Goal: Task Accomplishment & Management: Use online tool/utility

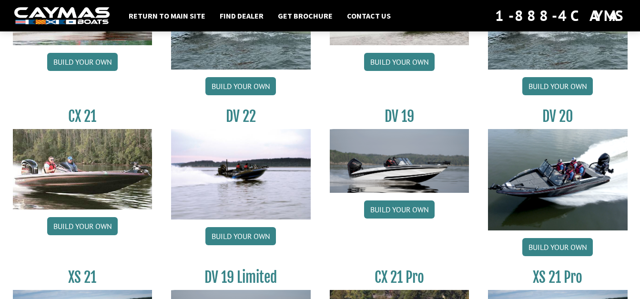
scroll to position [1048, 0]
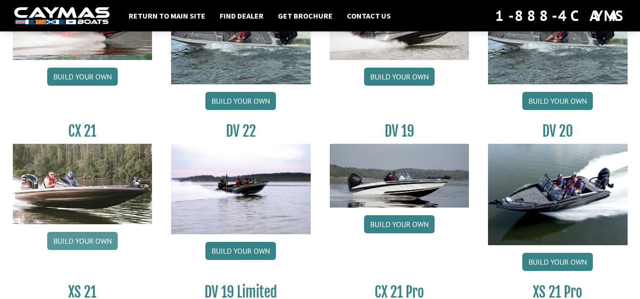
click at [89, 240] on link "Build your own" at bounding box center [82, 241] width 70 height 18
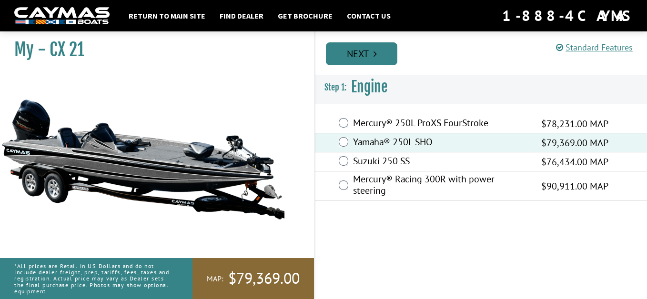
click at [383, 53] on link "Next" at bounding box center [361, 53] width 71 height 23
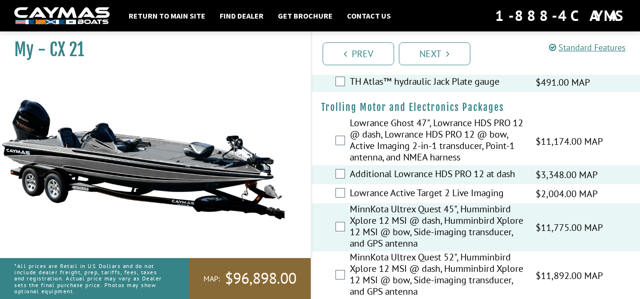
scroll to position [62, 0]
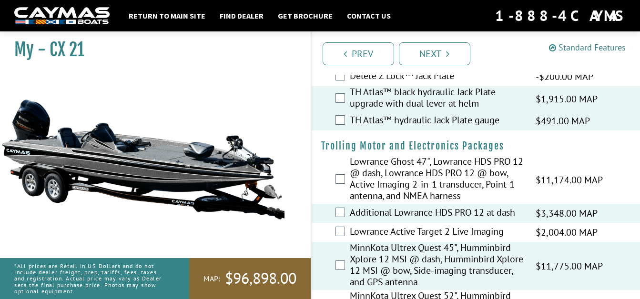
click at [573, 46] on link "Standard Features" at bounding box center [587, 47] width 77 height 11
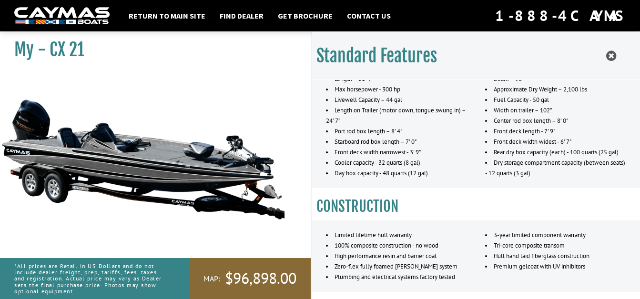
scroll to position [0, 0]
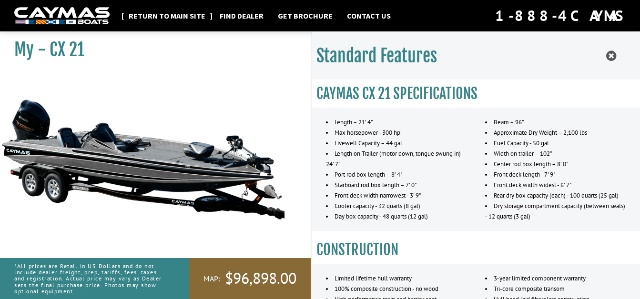
click at [199, 14] on link "Return to main site" at bounding box center [167, 16] width 86 height 12
